Goal: Find specific page/section: Find specific page/section

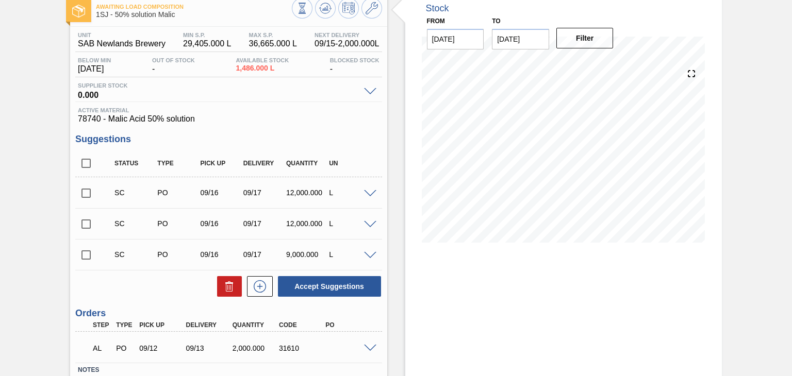
scroll to position [130, 0]
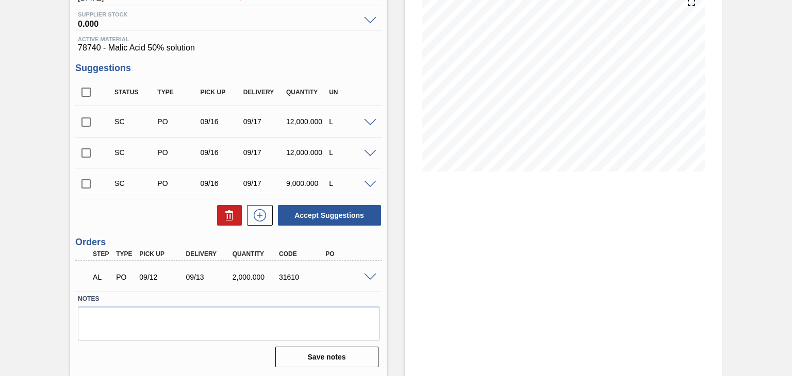
click at [369, 274] on span at bounding box center [370, 278] width 12 height 8
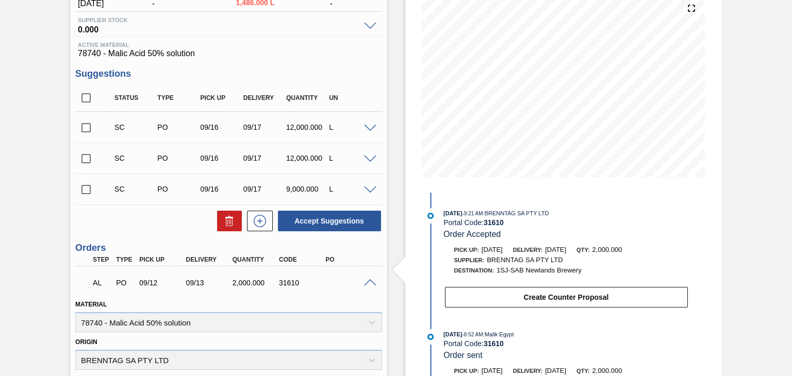
scroll to position [121, 0]
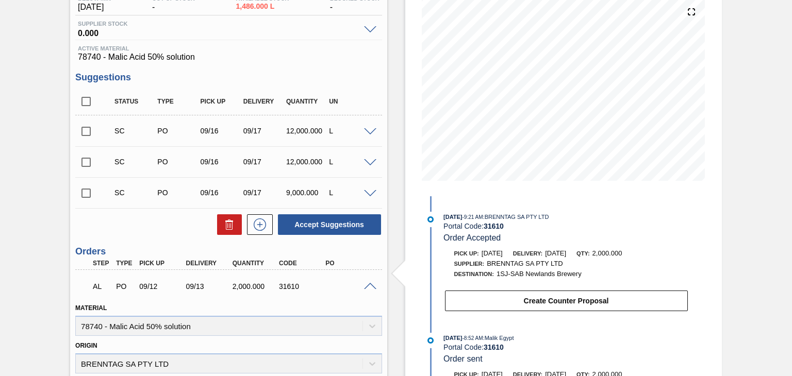
click at [366, 285] on span at bounding box center [370, 287] width 12 height 8
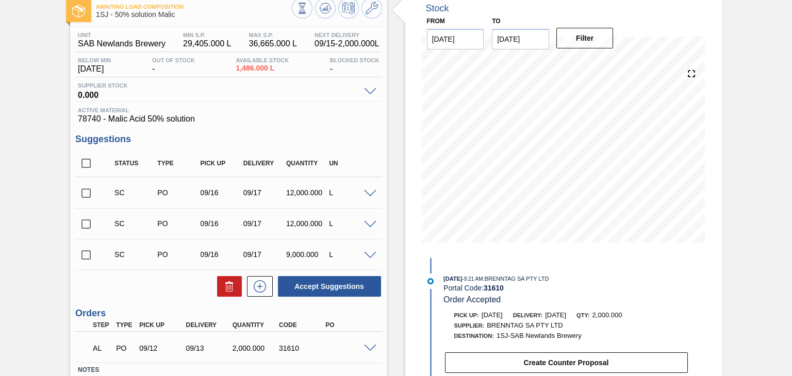
scroll to position [0, 0]
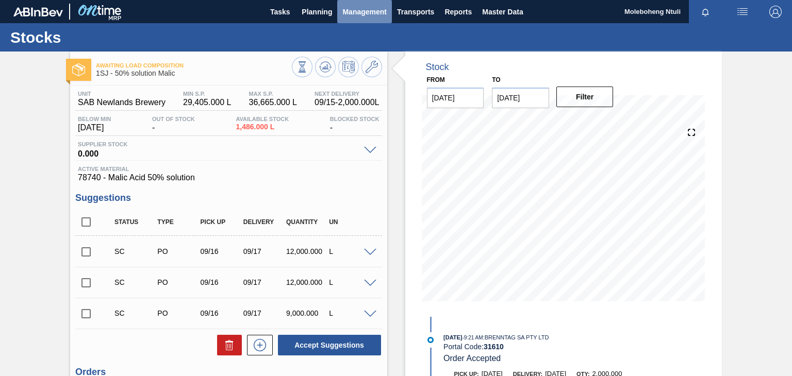
click at [351, 9] on span "Management" at bounding box center [364, 12] width 44 height 12
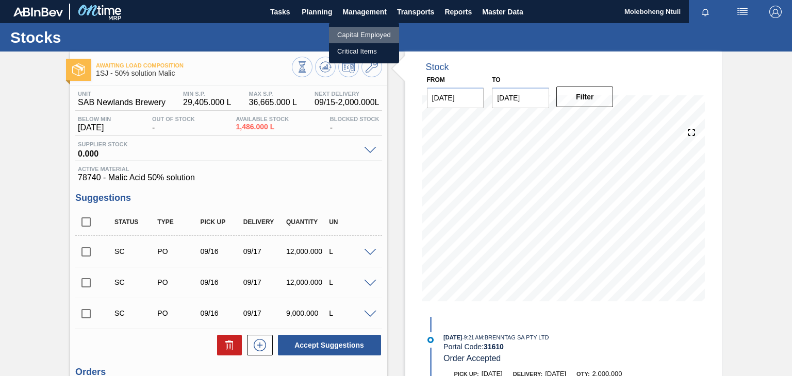
click at [357, 35] on li "Capital Employed" at bounding box center [364, 35] width 70 height 16
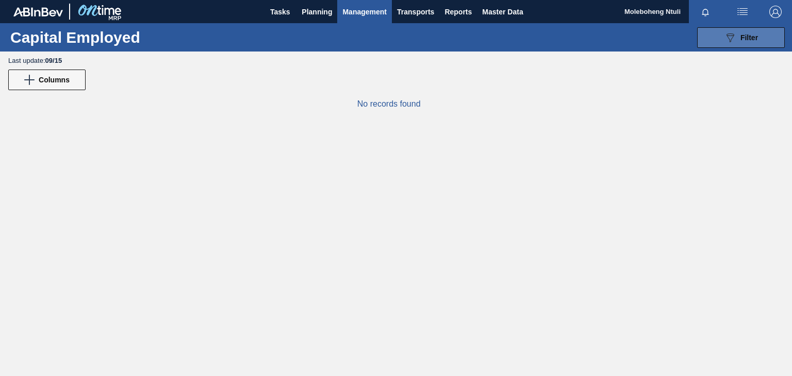
click at [755, 36] on span "Filter" at bounding box center [749, 38] width 18 height 8
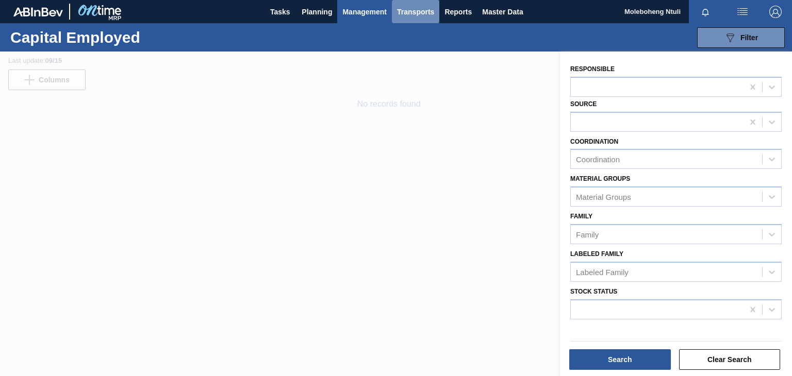
click at [394, 3] on button "Transports" at bounding box center [415, 11] width 47 height 23
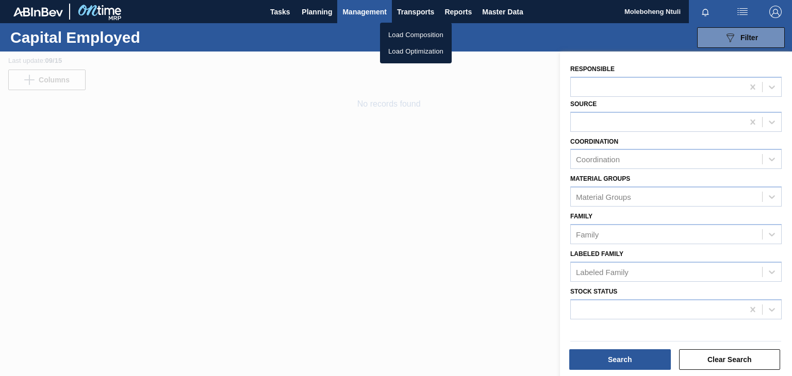
click at [408, 36] on li "Load Composition" at bounding box center [416, 35] width 72 height 16
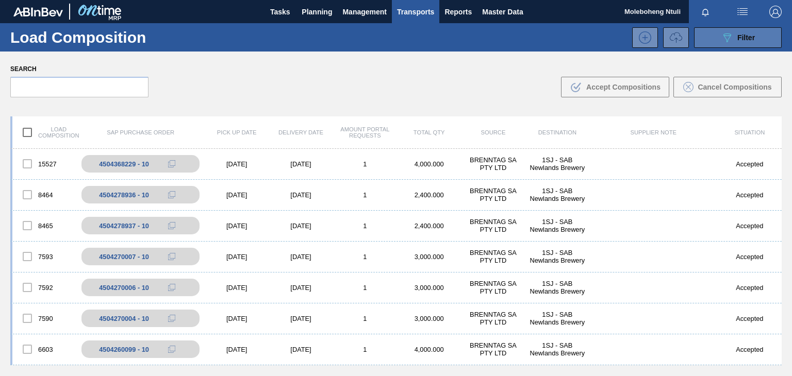
click at [721, 39] on icon "089F7B8B-B2A5-4AFE-B5C0-19BA573D28AC" at bounding box center [727, 37] width 12 height 12
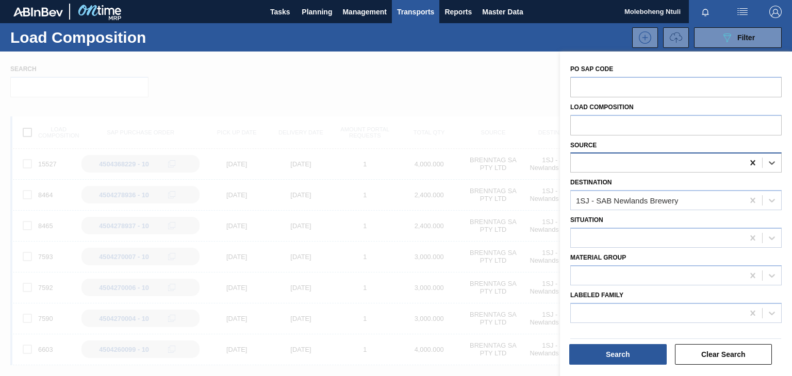
click at [752, 161] on icon at bounding box center [752, 162] width 5 height 5
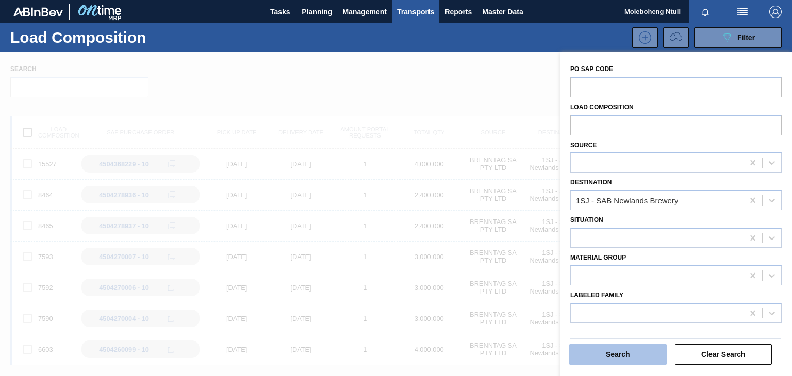
click at [620, 355] on button "Search" at bounding box center [617, 354] width 97 height 21
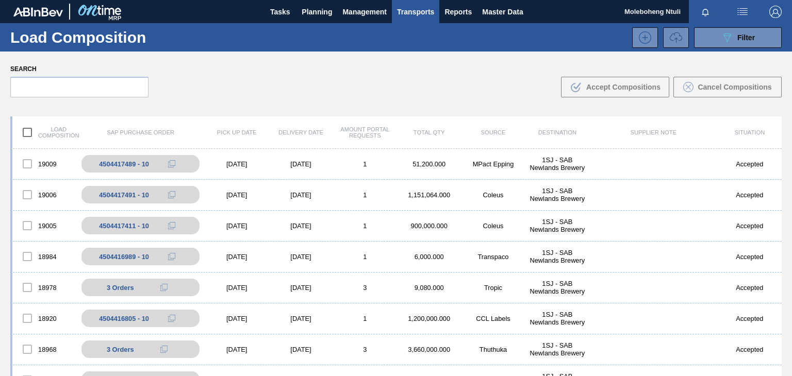
click at [437, 80] on div "Search .b{fill:var(--color-action-default)} Accept Compositions Cancel Composit…" at bounding box center [396, 80] width 792 height 56
click at [312, 13] on span "Planning" at bounding box center [317, 12] width 30 height 12
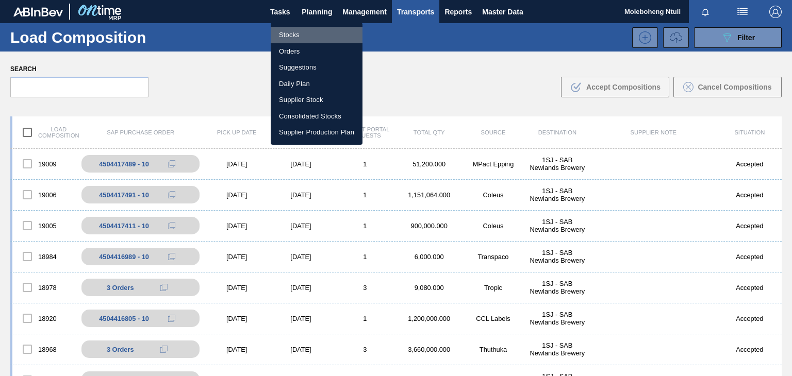
click at [291, 32] on li "Stocks" at bounding box center [317, 35] width 92 height 16
